Goal: Task Accomplishment & Management: Use online tool/utility

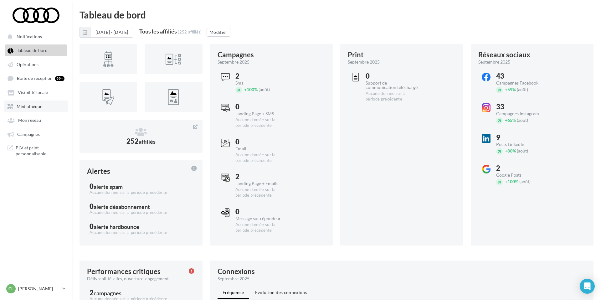
click at [44, 109] on link "Médiathèque" at bounding box center [36, 106] width 65 height 11
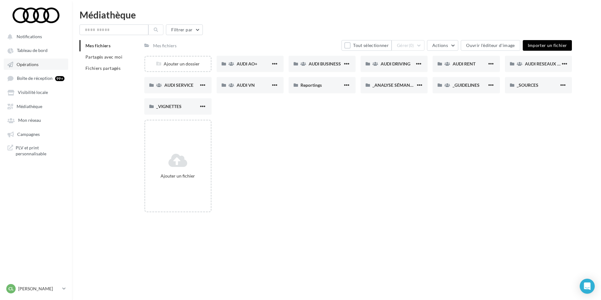
click at [37, 65] on span "Opérations" at bounding box center [28, 64] width 22 height 5
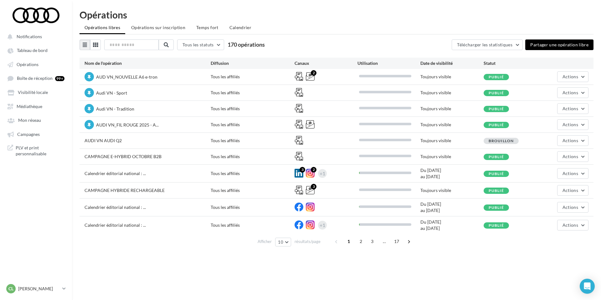
click at [366, 242] on div "1 2 3 ... 17" at bounding box center [374, 241] width 84 height 10
click at [361, 241] on span "2" at bounding box center [361, 241] width 10 height 10
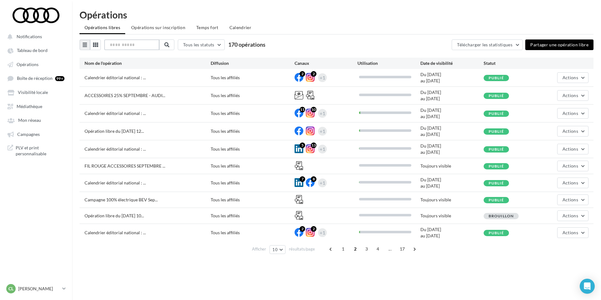
click at [136, 44] on input "text" at bounding box center [131, 44] width 55 height 11
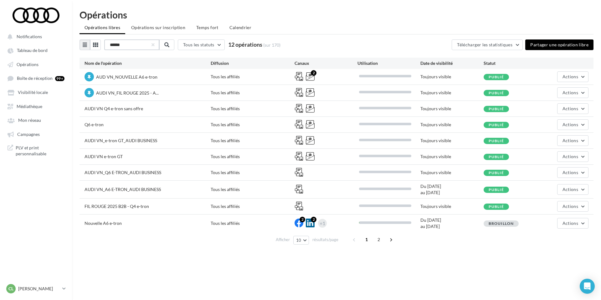
type input "******"
click at [117, 162] on div "AUDI VN e-tron GT Tous les affiliés Toujours visible Publié Actions" at bounding box center [337, 157] width 514 height 16
click at [575, 155] on span "Actions" at bounding box center [571, 156] width 16 height 5
click at [552, 172] on button "Editer" at bounding box center [557, 171] width 63 height 16
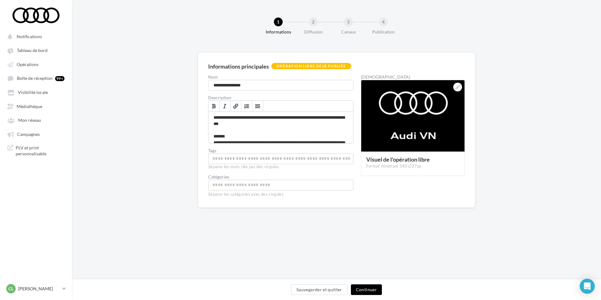
click at [368, 289] on button "Continuer" at bounding box center [366, 289] width 31 height 11
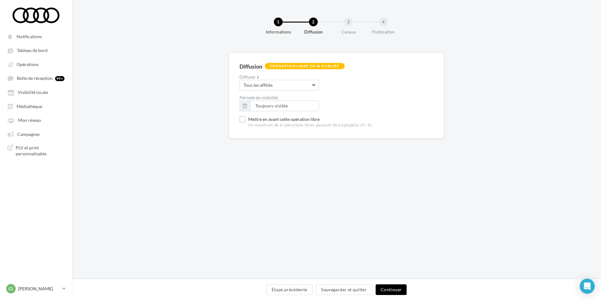
click at [395, 290] on button "Continuer" at bounding box center [391, 289] width 31 height 11
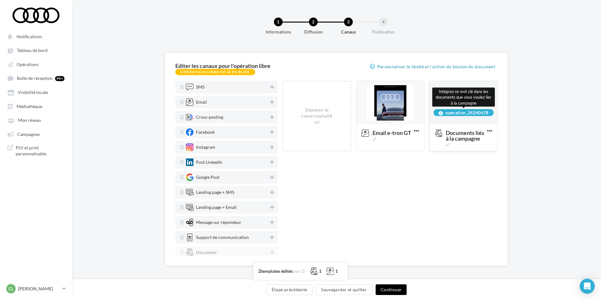
drag, startPoint x: 492, startPoint y: 113, endPoint x: 444, endPoint y: 113, distance: 47.6
click at [444, 113] on div "operation_24240678" at bounding box center [464, 112] width 60 height 7
click at [491, 113] on div "operation_24240678" at bounding box center [464, 112] width 60 height 7
drag, startPoint x: 491, startPoint y: 113, endPoint x: 446, endPoint y: 114, distance: 45.1
click at [446, 114] on div "operation_24240678" at bounding box center [464, 112] width 60 height 7
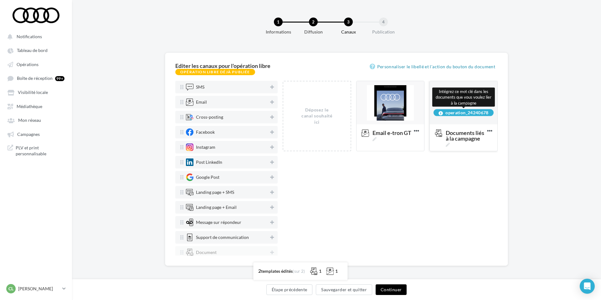
copy div "operation_24240678"
click at [417, 129] on icon at bounding box center [416, 130] width 15 height 15
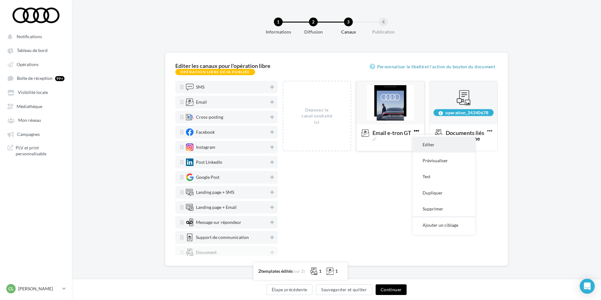
click at [434, 146] on button "Editer" at bounding box center [444, 145] width 63 height 16
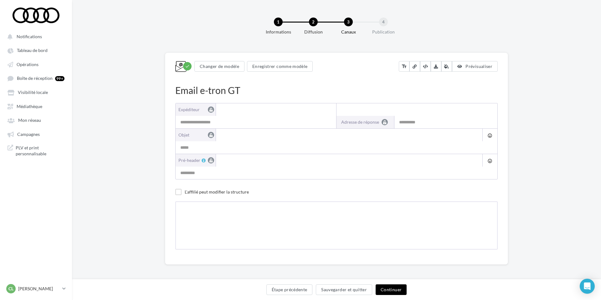
scroll to position [1, 0]
type input "**********"
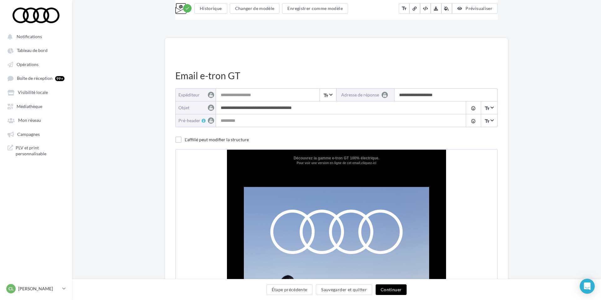
scroll to position [0, 0]
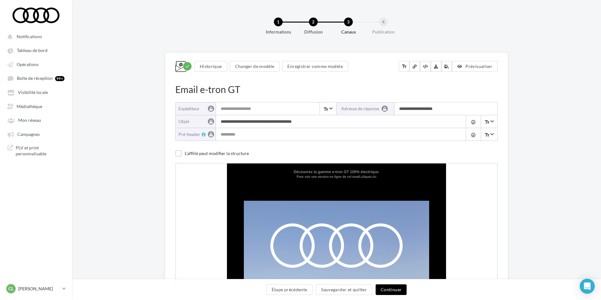
click at [390, 292] on button "Continuer" at bounding box center [391, 289] width 31 height 11
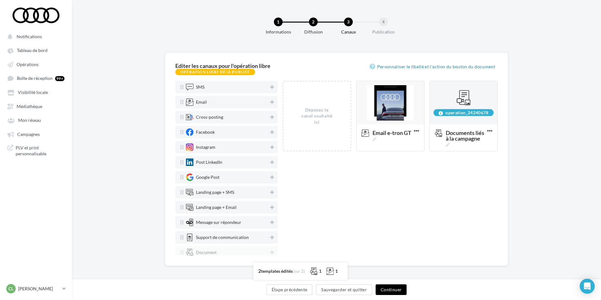
click at [391, 288] on button "Continuer" at bounding box center [391, 289] width 31 height 11
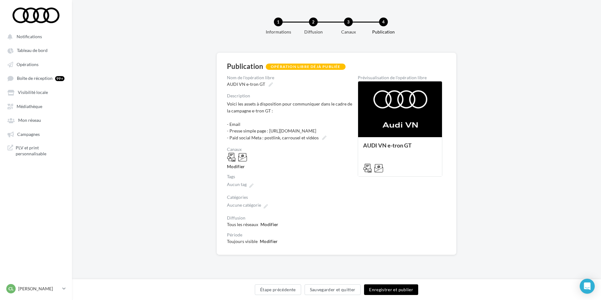
click at [391, 290] on button "Enregistrer et publier" at bounding box center [391, 289] width 54 height 11
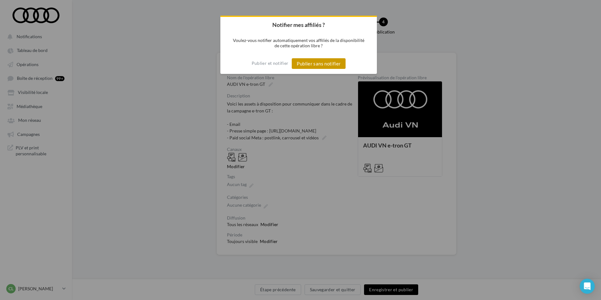
click at [328, 62] on button "Publier sans notifier" at bounding box center [319, 63] width 54 height 11
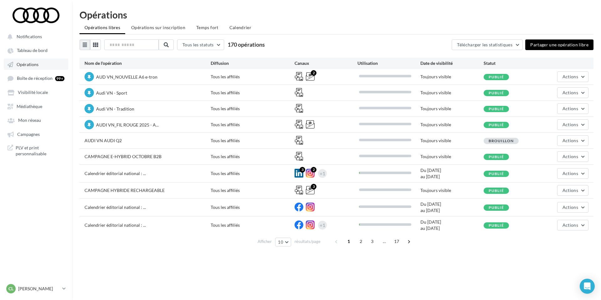
click at [42, 61] on link "Opérations" at bounding box center [36, 64] width 65 height 11
click at [42, 109] on span "Médiathèque" at bounding box center [30, 106] width 26 height 5
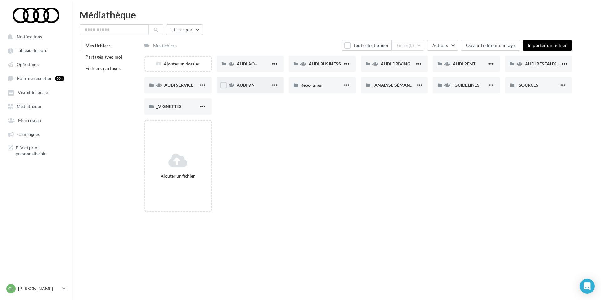
click at [262, 83] on div "AUDI VN" at bounding box center [254, 85] width 34 height 6
click at [536, 65] on span "AUDI VN e-tron GT" at bounding box center [544, 63] width 38 height 5
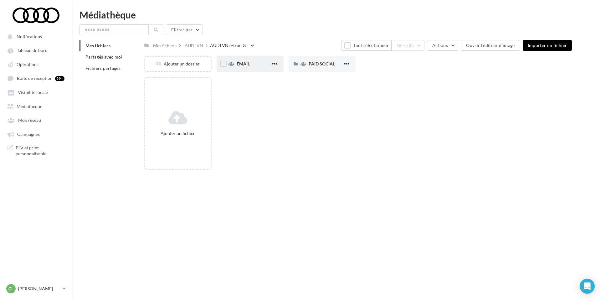
click at [252, 63] on div "EMAIL" at bounding box center [254, 64] width 34 height 6
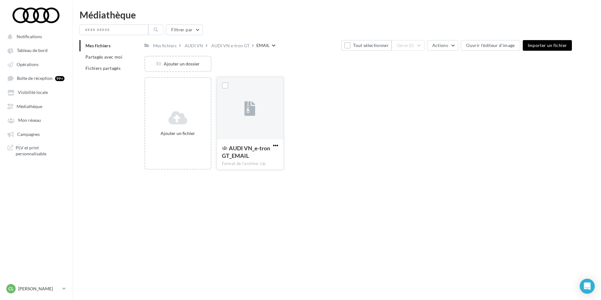
click at [274, 145] on span "button" at bounding box center [275, 145] width 5 height 5
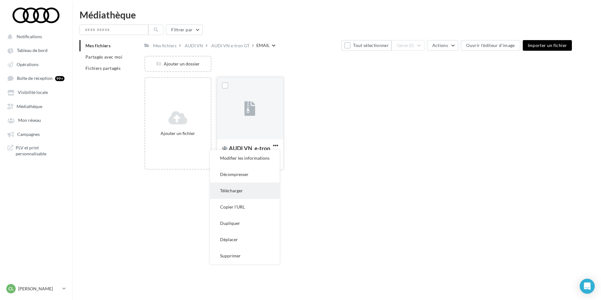
click at [245, 191] on button "Télécharger" at bounding box center [245, 191] width 70 height 16
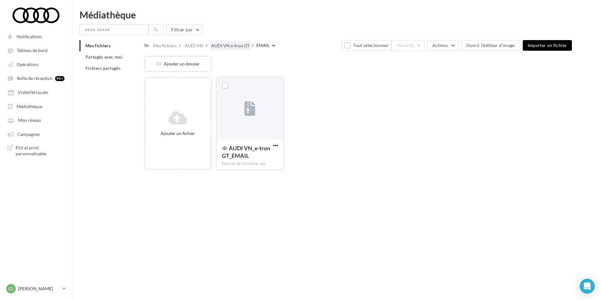
click at [227, 48] on div "AUDI VN e-tron GT" at bounding box center [230, 46] width 38 height 6
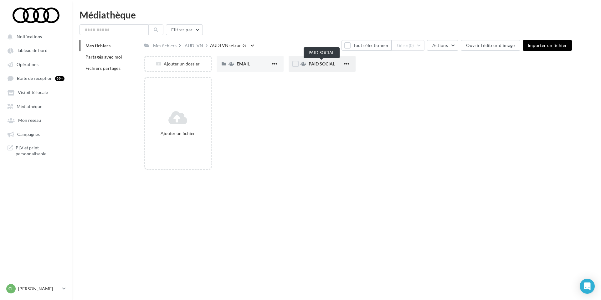
click at [327, 64] on span "PAID SOCIAL" at bounding box center [322, 63] width 26 height 5
click at [260, 60] on div "STATIQUES" at bounding box center [250, 64] width 67 height 16
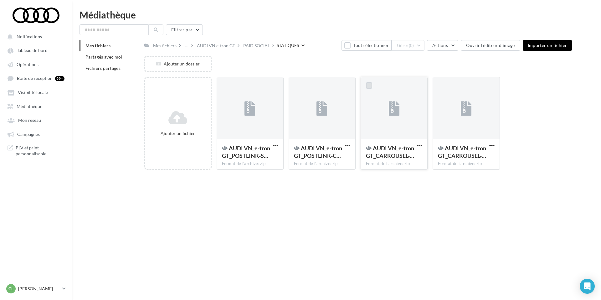
click at [371, 85] on label at bounding box center [369, 85] width 6 height 6
click at [442, 87] on label at bounding box center [441, 85] width 6 height 6
click at [422, 48] on button "Gérer (2)" at bounding box center [408, 45] width 33 height 11
click at [391, 123] on button "Supprimer" at bounding box center [393, 125] width 63 height 16
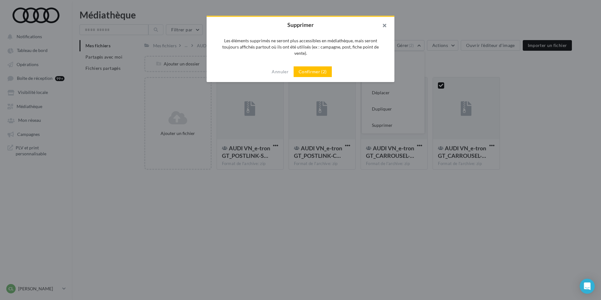
click at [381, 27] on button "button" at bounding box center [382, 26] width 25 height 19
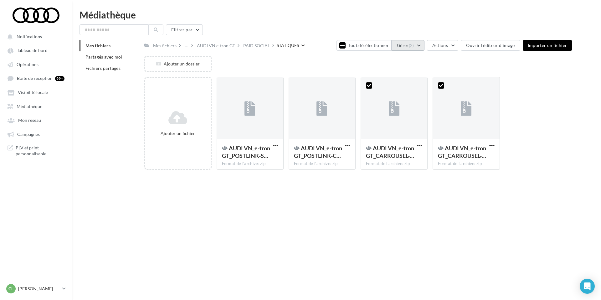
click at [414, 47] on span "(2)" at bounding box center [411, 45] width 5 height 5
click at [392, 127] on button "Supprimer" at bounding box center [393, 125] width 63 height 16
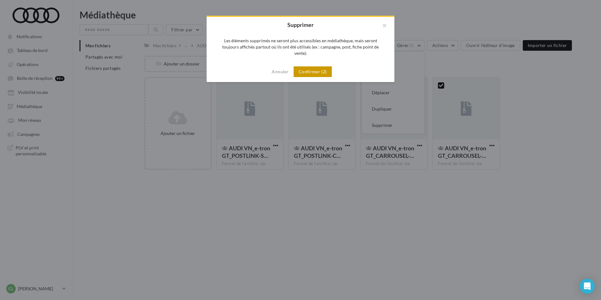
click at [316, 66] on button "Confirmer (2)" at bounding box center [313, 71] width 38 height 11
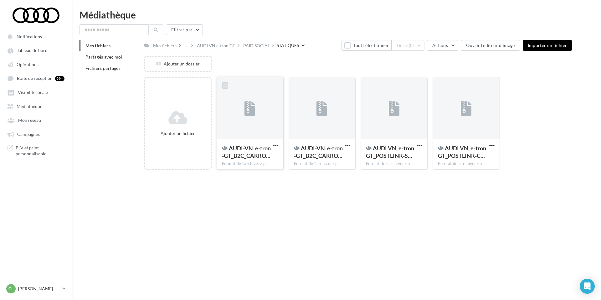
click at [223, 84] on label at bounding box center [225, 85] width 6 height 6
click at [298, 88] on label at bounding box center [297, 85] width 6 height 6
click at [415, 42] on button "Gérer (2)" at bounding box center [408, 45] width 33 height 11
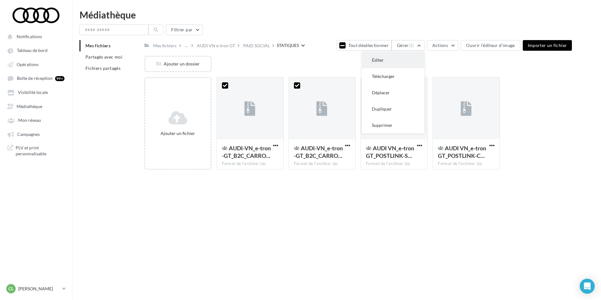
click at [396, 61] on button "Éditer" at bounding box center [393, 60] width 63 height 16
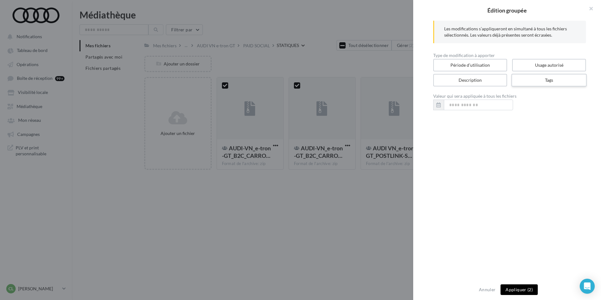
click at [567, 80] on label "Tags" at bounding box center [549, 80] width 75 height 13
click at [443, 106] on input "text" at bounding box center [509, 104] width 139 height 6
paste input "**********"
type input "**********"
click at [518, 295] on button "Appliquer (2)" at bounding box center [519, 289] width 37 height 11
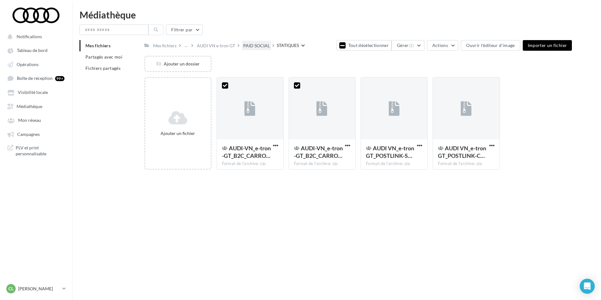
click at [253, 50] on div "PAID SOCIAL" at bounding box center [256, 45] width 29 height 9
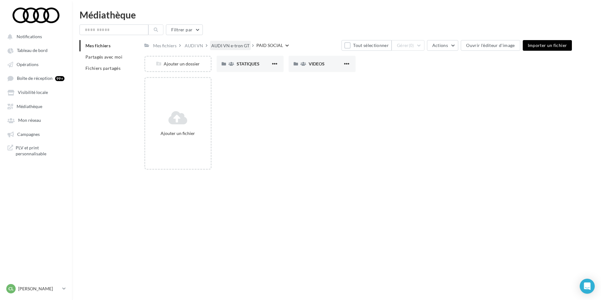
click at [222, 45] on div "AUDI VN e-tron GT" at bounding box center [230, 46] width 38 height 6
click at [251, 68] on div "EMAIL" at bounding box center [250, 64] width 67 height 16
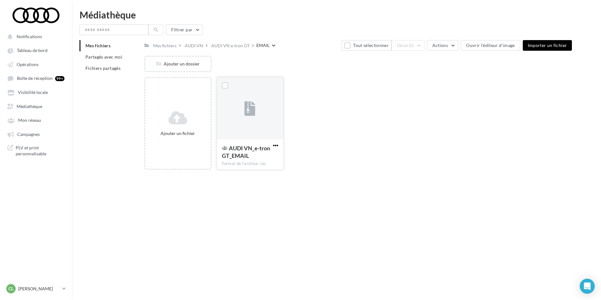
click at [276, 146] on span "button" at bounding box center [275, 145] width 5 height 5
click at [239, 258] on button "Supprimer" at bounding box center [245, 256] width 70 height 16
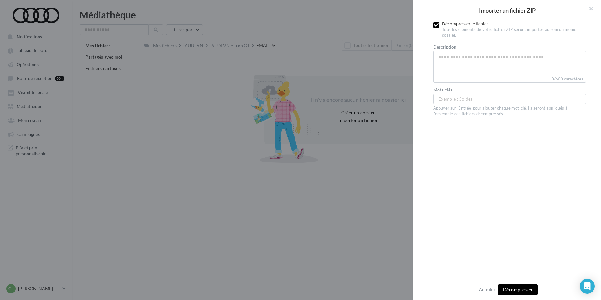
click at [438, 24] on icon at bounding box center [436, 25] width 4 height 4
click at [526, 286] on button "Importer" at bounding box center [518, 289] width 29 height 11
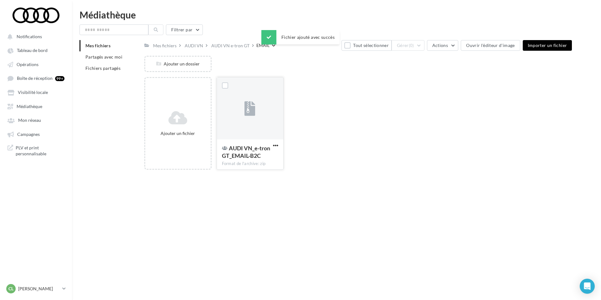
click at [275, 143] on button "button" at bounding box center [276, 146] width 8 height 6
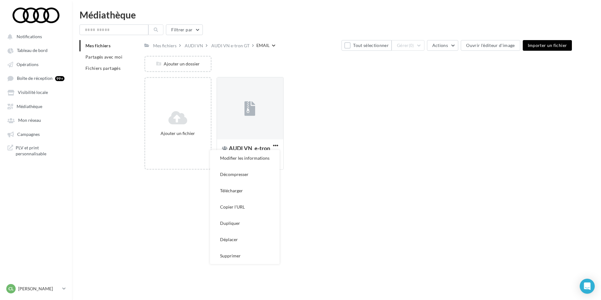
click at [423, 97] on div "Ajouter un fichier AUDI VN_e-tron GT_EMAIL-B2C Format de l'archive: zip Modifie…" at bounding box center [360, 126] width 433 height 98
click at [278, 145] on span "button" at bounding box center [275, 145] width 5 height 5
click at [246, 157] on button "Modifier les informations" at bounding box center [245, 158] width 70 height 16
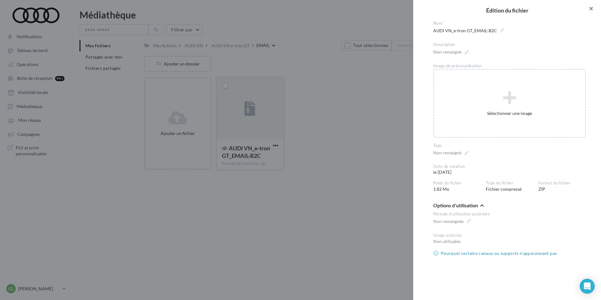
click at [594, 10] on button "button" at bounding box center [588, 9] width 25 height 19
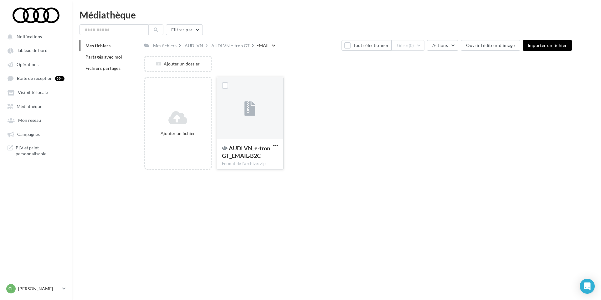
click at [276, 95] on div at bounding box center [250, 108] width 66 height 63
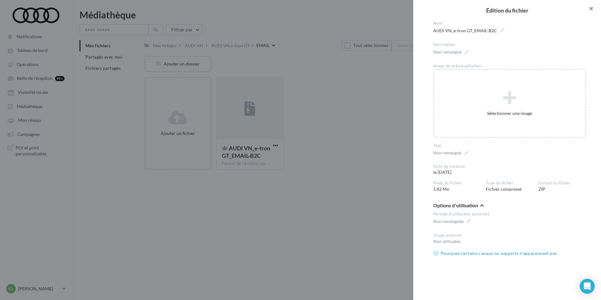
click at [594, 6] on button "button" at bounding box center [588, 9] width 25 height 19
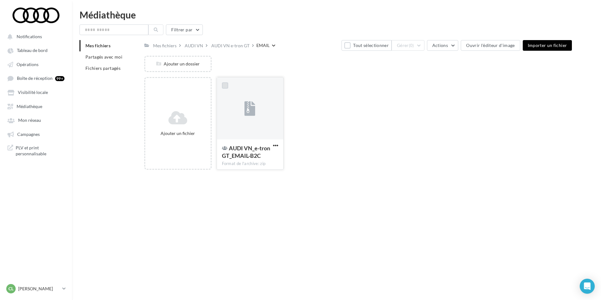
click at [228, 83] on label at bounding box center [225, 85] width 6 height 6
click at [421, 45] on button "Gérer (1)" at bounding box center [408, 45] width 33 height 11
click at [407, 59] on button "Éditer" at bounding box center [393, 60] width 63 height 16
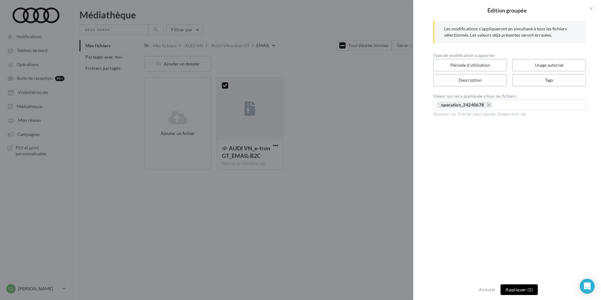
click at [516, 294] on button "Appliquer (1)" at bounding box center [519, 289] width 37 height 11
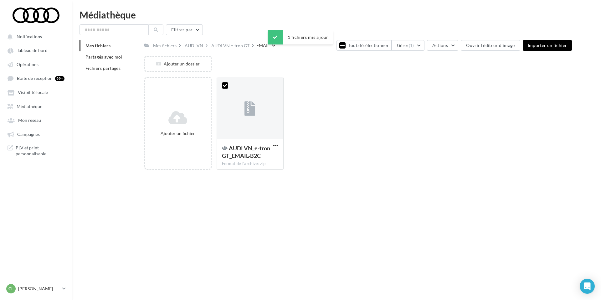
click at [318, 216] on div "Notifications Tableau de bord Opérations" at bounding box center [300, 160] width 601 height 300
drag, startPoint x: 318, startPoint y: 216, endPoint x: 259, endPoint y: 74, distance: 153.8
click at [261, 81] on div "Notifications Tableau de bord Opérations" at bounding box center [300, 160] width 601 height 300
click at [36, 68] on link "Opérations" at bounding box center [36, 64] width 65 height 11
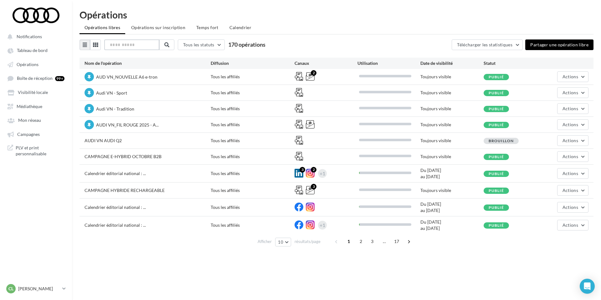
click at [144, 42] on input "text" at bounding box center [131, 44] width 55 height 11
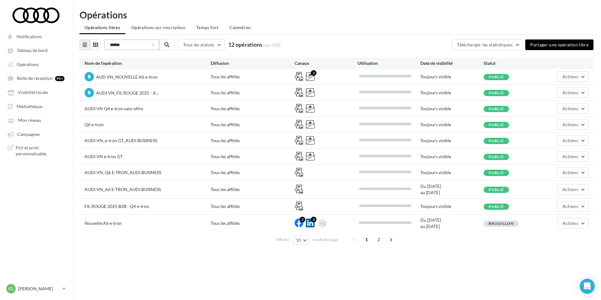
type input "******"
click at [110, 157] on span "AUDI VN e-tron GT" at bounding box center [104, 156] width 38 height 5
click at [570, 157] on span "Actions" at bounding box center [571, 156] width 16 height 5
click at [538, 173] on button "Editer" at bounding box center [557, 171] width 63 height 16
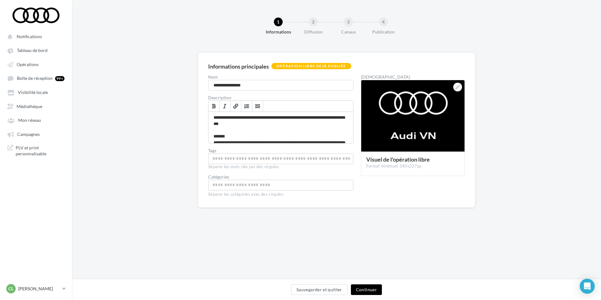
click at [366, 289] on button "Continuer" at bounding box center [366, 289] width 31 height 11
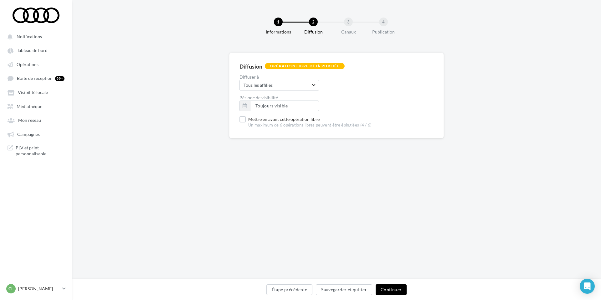
click at [390, 289] on button "Continuer" at bounding box center [391, 289] width 31 height 11
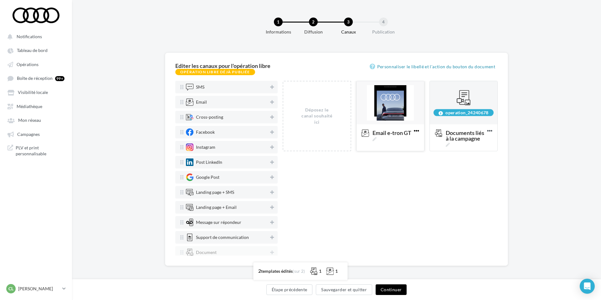
click at [417, 133] on icon at bounding box center [416, 130] width 15 height 15
click at [436, 144] on button "Editer" at bounding box center [444, 145] width 63 height 16
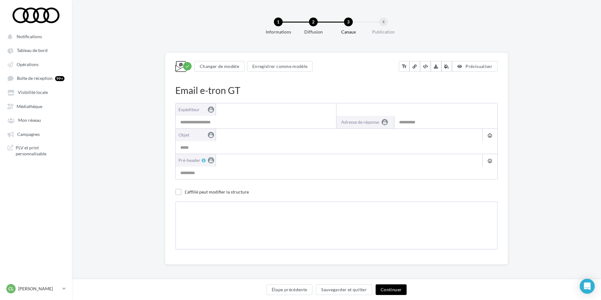
type input "**********"
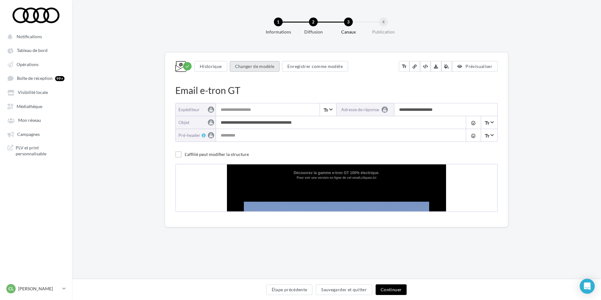
click at [261, 64] on button "Changer de modèle" at bounding box center [255, 66] width 50 height 11
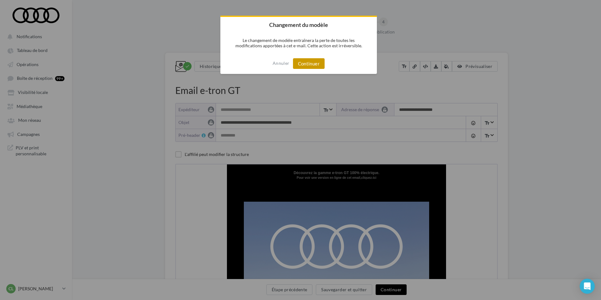
click at [312, 63] on button "Continuer" at bounding box center [309, 63] width 32 height 11
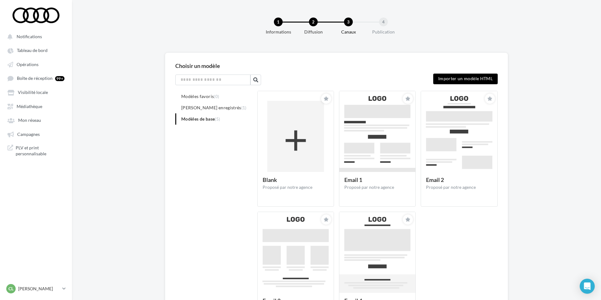
click at [454, 79] on label "Importer un modèle HTML" at bounding box center [465, 79] width 65 height 11
click at [454, 79] on input "Importer un modèle HTML" at bounding box center [475, 78] width 85 height 8
type input "**********"
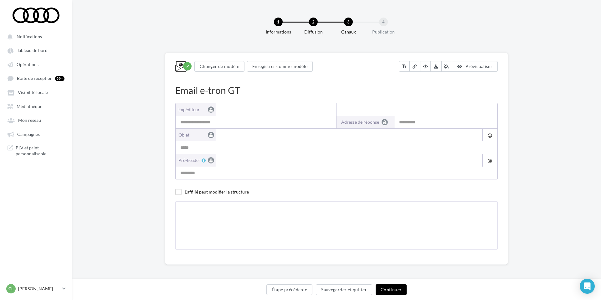
type input "**********"
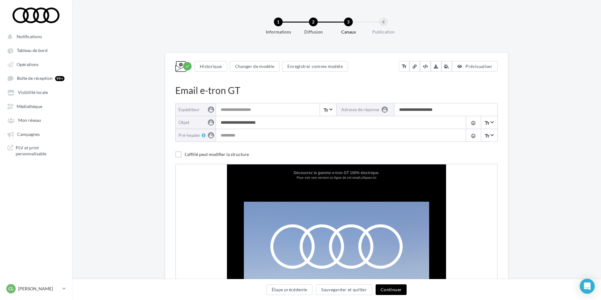
click at [269, 123] on input "**********" at bounding box center [339, 122] width 247 height 13
drag, startPoint x: 272, startPoint y: 124, endPoint x: 209, endPoint y: 123, distance: 62.3
click at [209, 123] on div "**********" at bounding box center [337, 122] width 322 height 13
paste input "**********"
type input "**********"
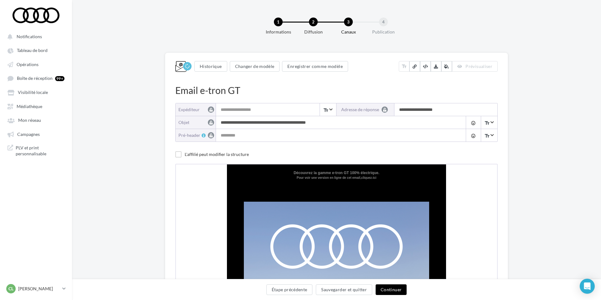
click at [247, 141] on input "Pré-header" at bounding box center [339, 135] width 247 height 13
paste input "**********"
click at [223, 136] on input "**********" at bounding box center [339, 135] width 247 height 13
click at [325, 135] on input "**********" at bounding box center [339, 135] width 247 height 13
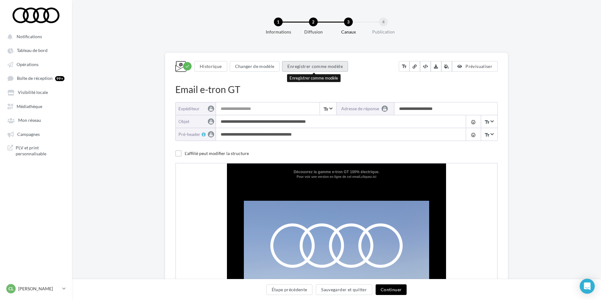
type input "**********"
click at [319, 64] on button "Enregistrer comme modèle" at bounding box center [315, 66] width 66 height 11
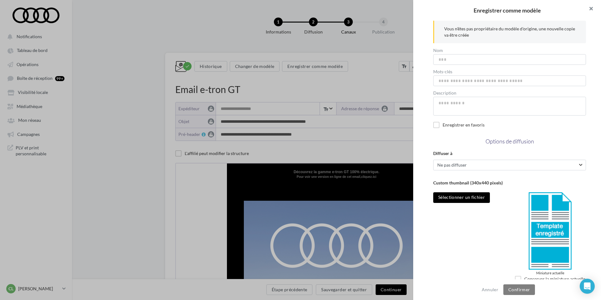
click at [593, 8] on button at bounding box center [588, 9] width 25 height 19
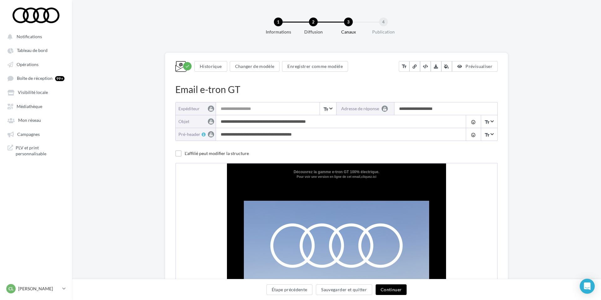
click at [284, 86] on div "Enregistrer comme modèle Vous n'êtes pas propriétaire du modèle d'origine, une …" at bounding box center [300, 150] width 601 height 300
click at [391, 289] on button "Continuer" at bounding box center [391, 289] width 31 height 11
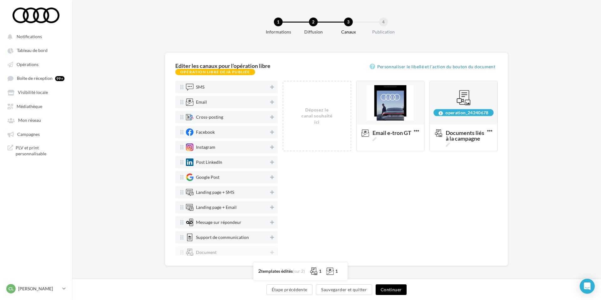
click at [390, 291] on button "Continuer" at bounding box center [391, 289] width 31 height 11
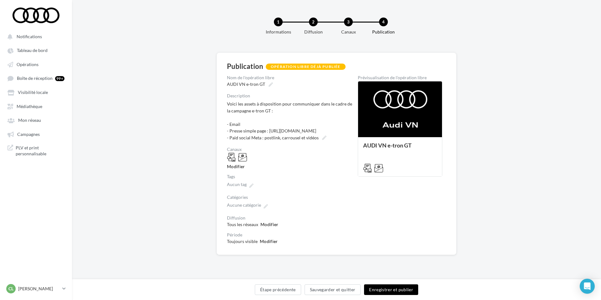
click at [391, 291] on button "Enregistrer et publier" at bounding box center [391, 289] width 54 height 11
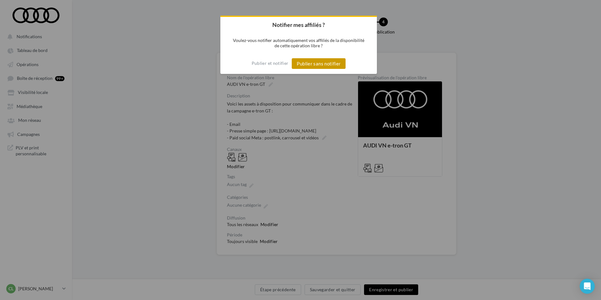
click at [319, 65] on button "Publier sans notifier" at bounding box center [319, 63] width 54 height 11
